Goal: Navigation & Orientation: Go to known website

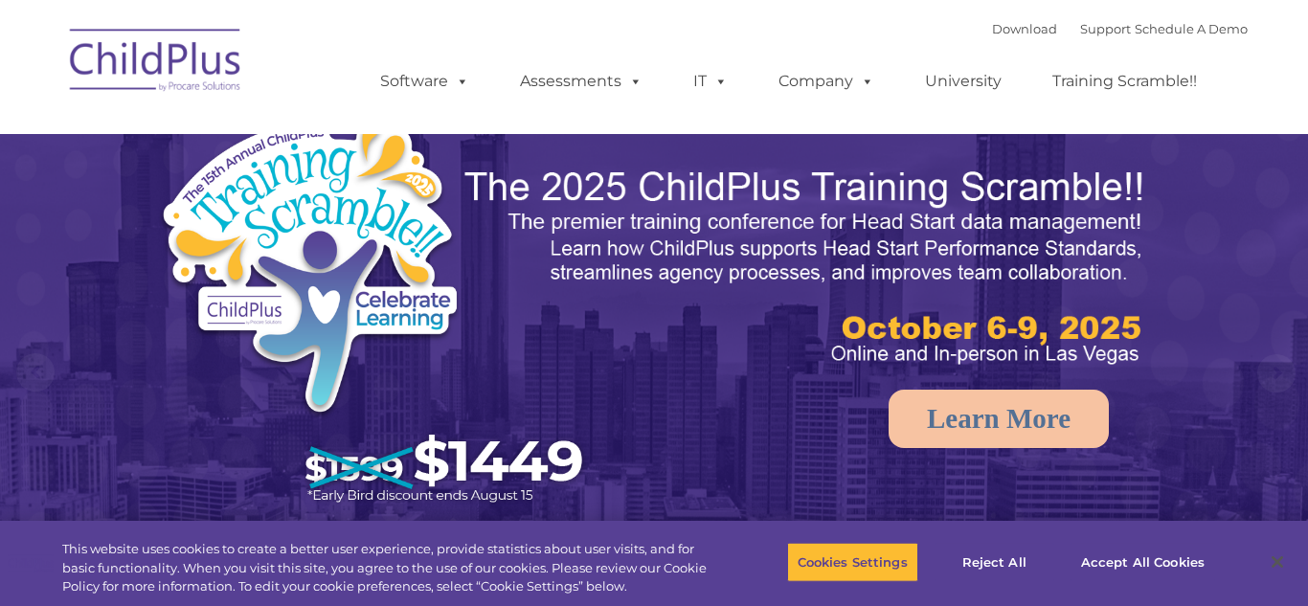
select select "MEDIUM"
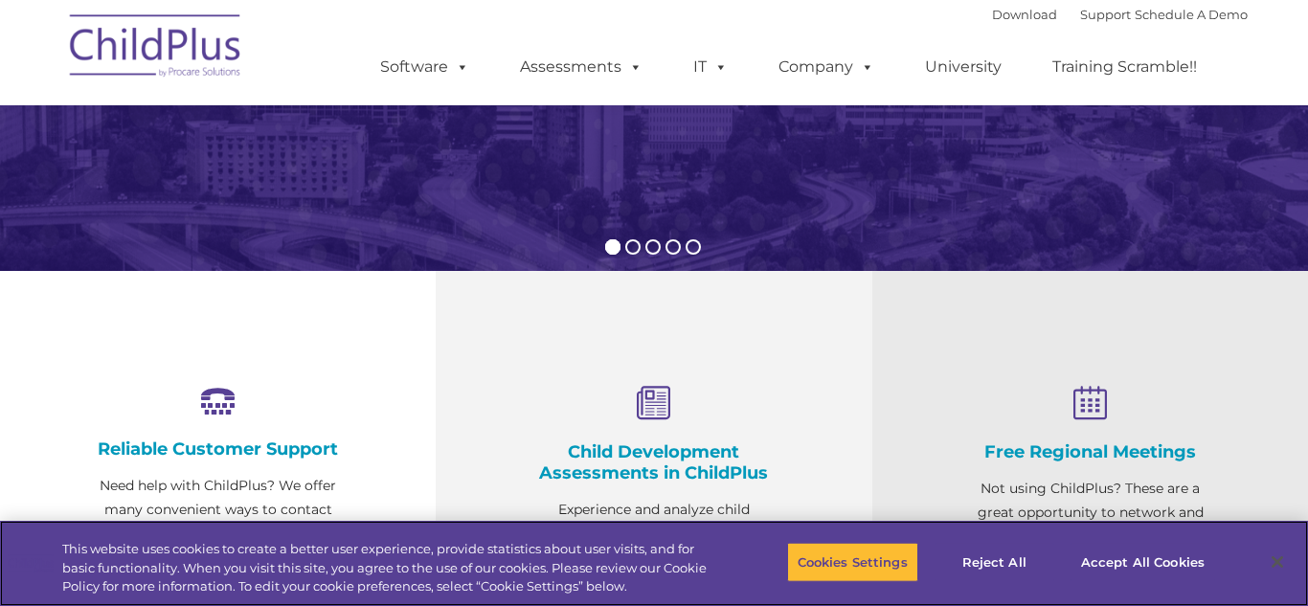
scroll to position [480, 0]
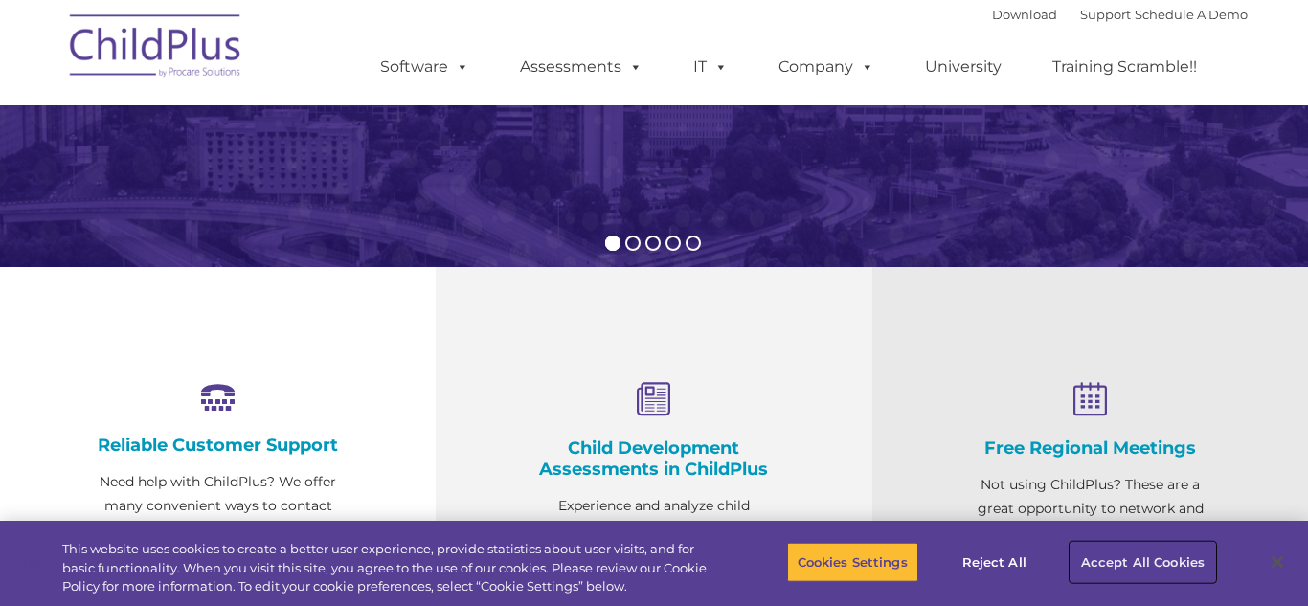
click at [1189, 566] on button "Accept All Cookies" at bounding box center [1142, 562] width 145 height 40
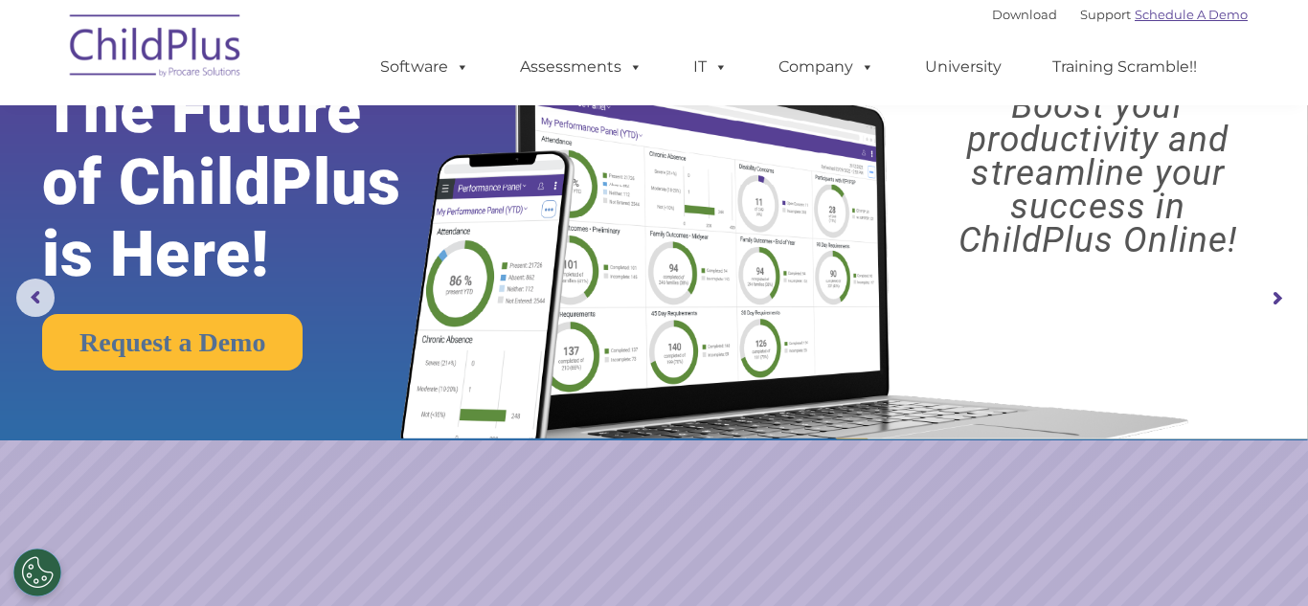
scroll to position [0, 0]
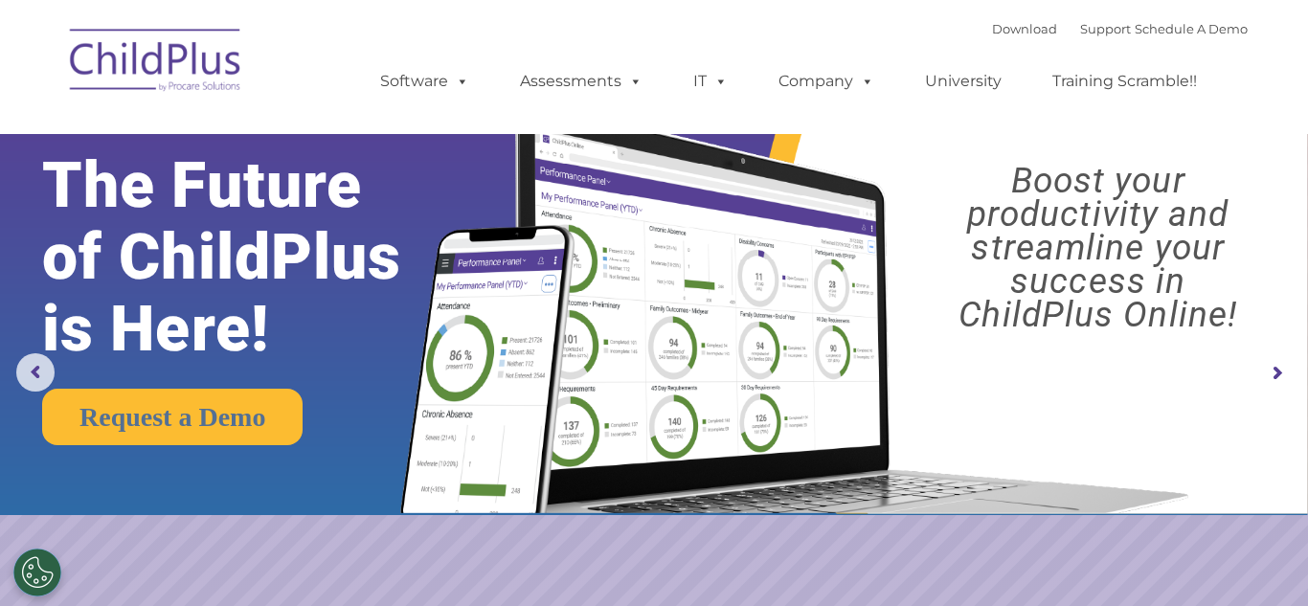
click at [189, 85] on img at bounding box center [155, 63] width 191 height 96
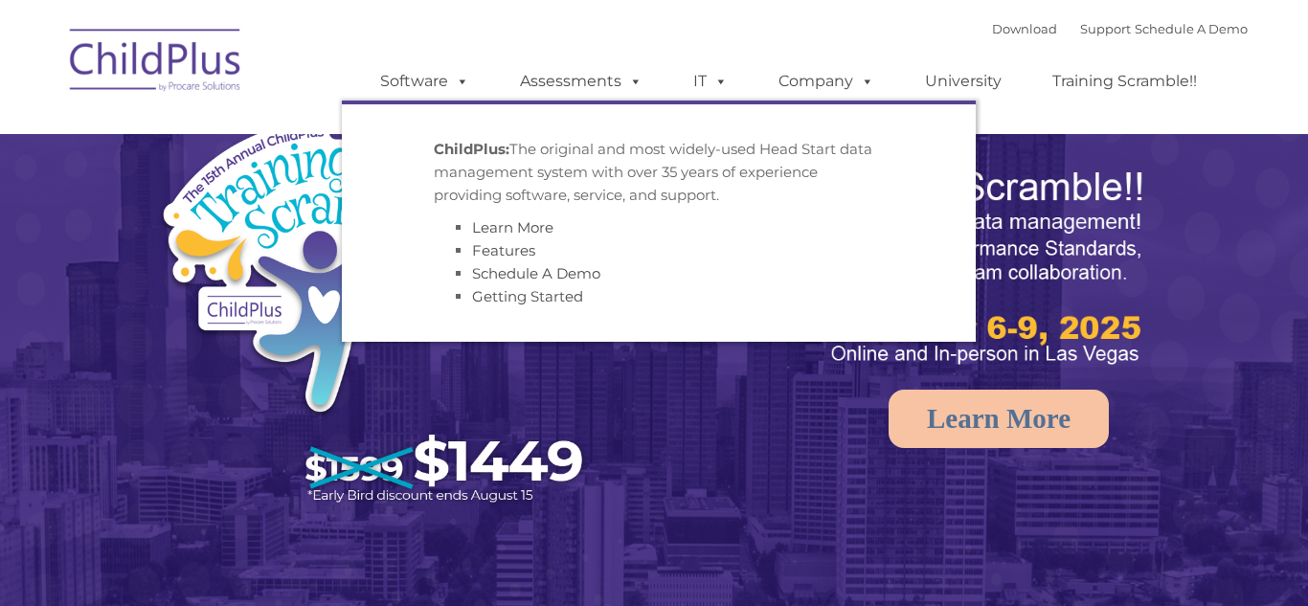
select select "MEDIUM"
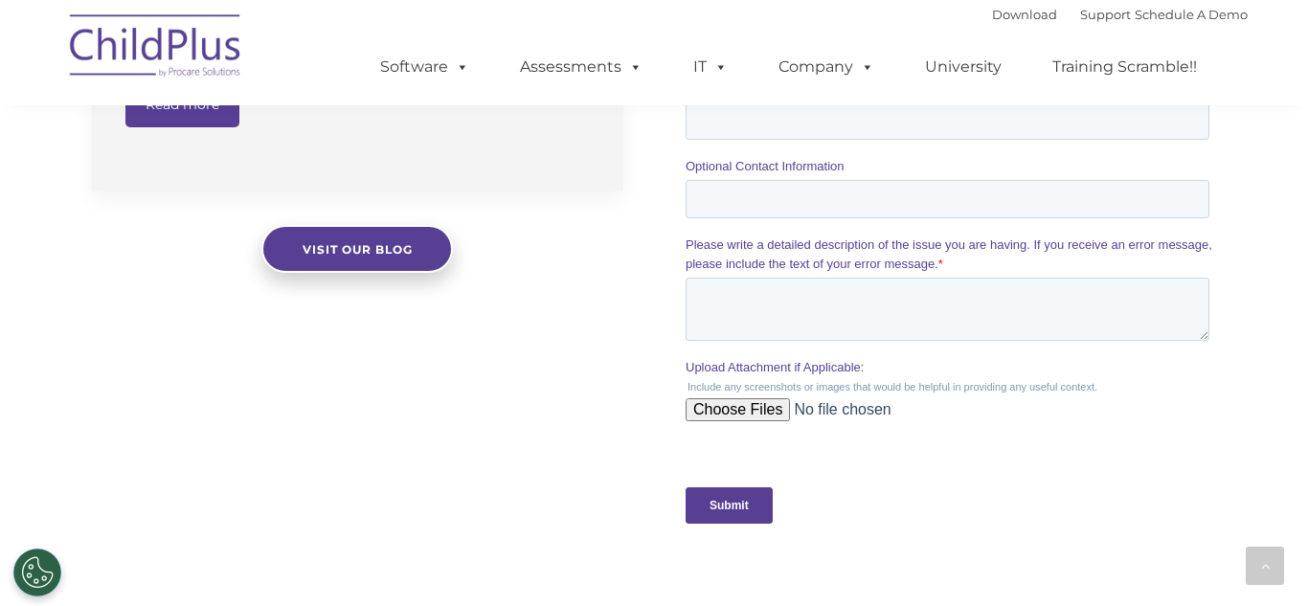
scroll to position [1587, 0]
